Goal: Information Seeking & Learning: Learn about a topic

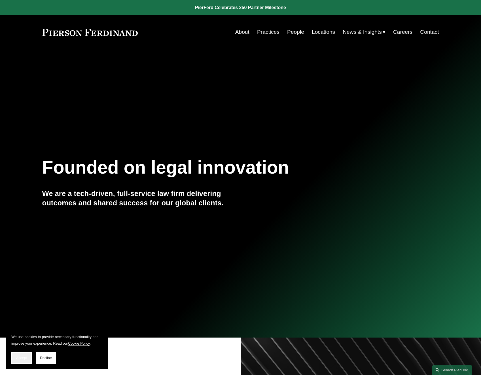
click at [25, 357] on span "Accept" at bounding box center [21, 358] width 11 height 4
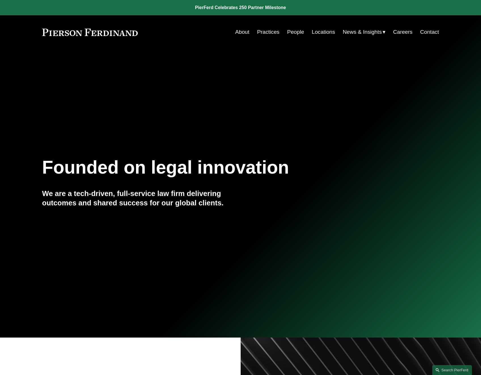
click at [245, 32] on link "About" at bounding box center [242, 32] width 14 height 11
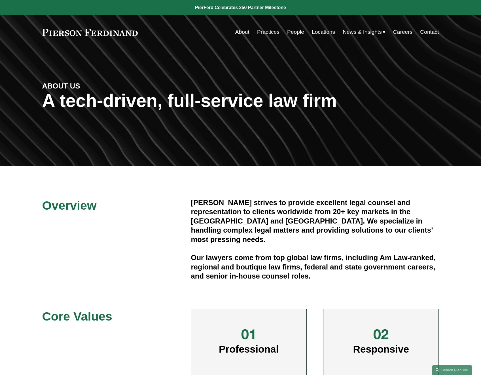
click at [0, 0] on span "News" at bounding box center [0, 0] width 0 height 0
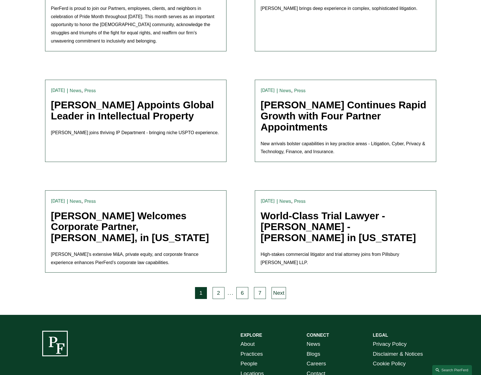
scroll to position [1085, 0]
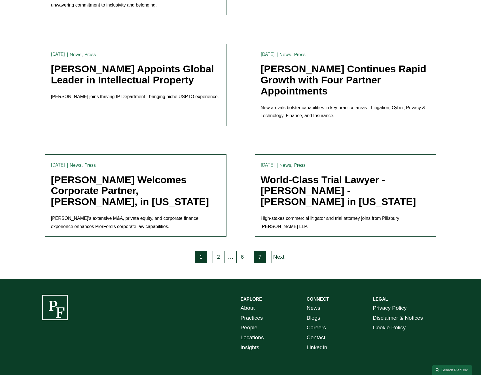
click at [258, 251] on link "7" at bounding box center [260, 257] width 12 height 12
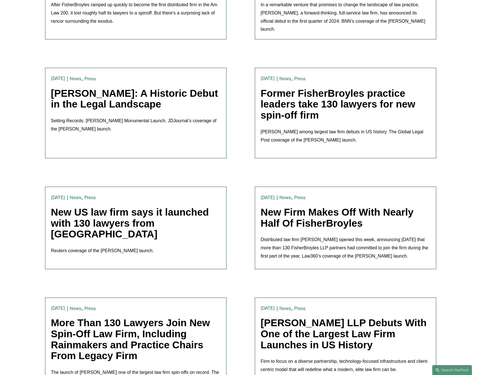
scroll to position [672, 0]
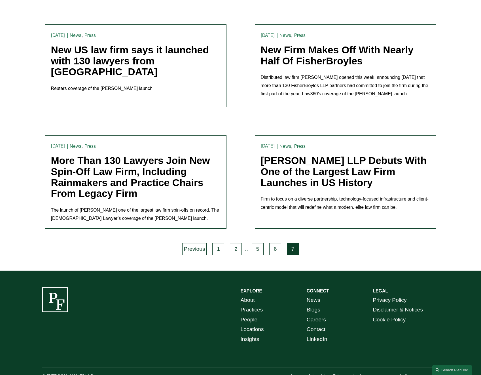
click at [168, 158] on link "More Than 130 Lawyers Join New Spin-Off Law Firm, Including Rainmakers and Prac…" at bounding box center [130, 177] width 159 height 44
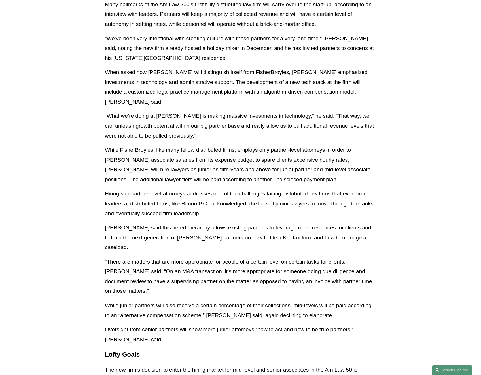
scroll to position [1077, 0]
